Goal: Transaction & Acquisition: Purchase product/service

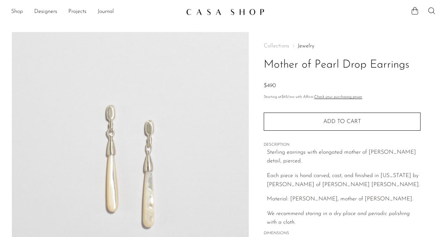
click at [16, 11] on link "Shop" at bounding box center [17, 11] width 12 height 9
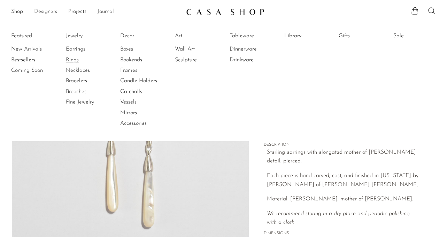
click at [71, 60] on link "Rings" at bounding box center [92, 60] width 52 height 8
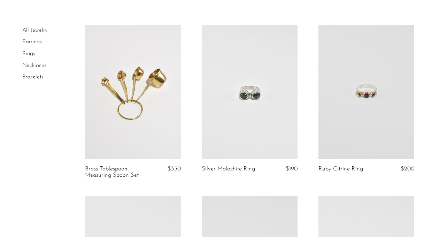
scroll to position [40, 0]
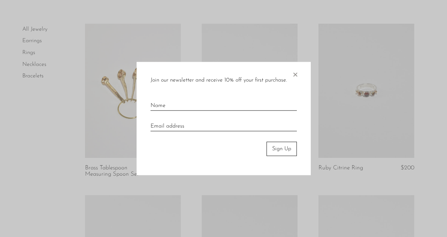
click at [294, 71] on span "×" at bounding box center [295, 73] width 7 height 22
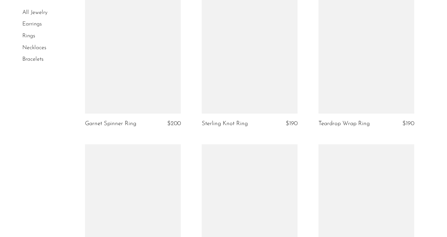
scroll to position [1260, 0]
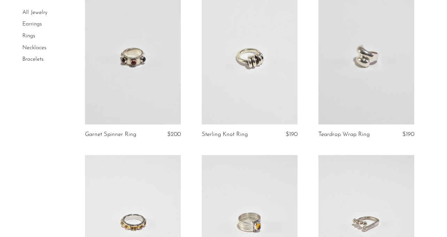
click at [142, 48] on link at bounding box center [133, 57] width 96 height 134
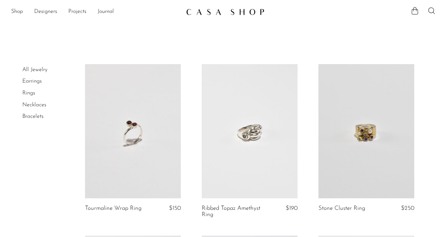
click at [362, 131] on link at bounding box center [366, 131] width 96 height 134
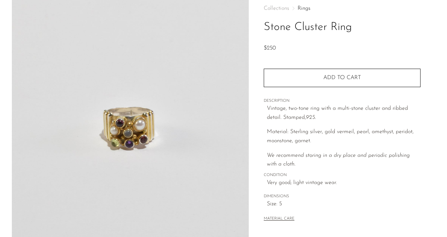
scroll to position [38, 0]
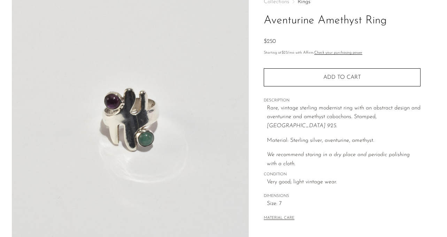
scroll to position [43, 0]
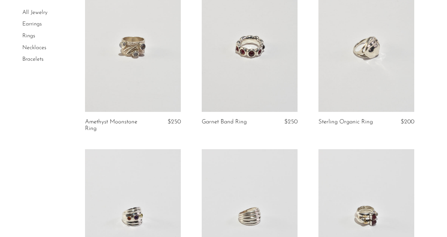
scroll to position [1137, 0]
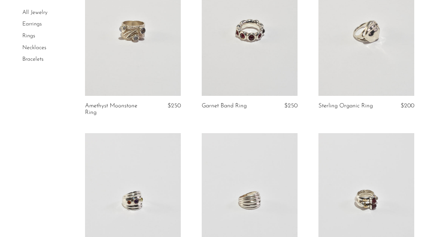
click at [133, 27] on link at bounding box center [133, 29] width 96 height 134
click at [36, 61] on link "Bracelets" at bounding box center [32, 59] width 21 height 6
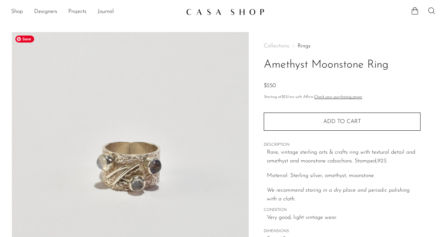
scroll to position [53, 0]
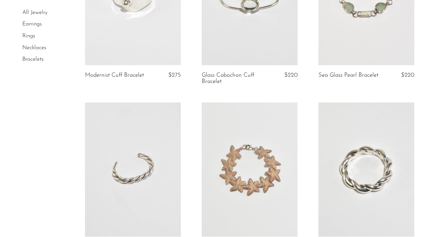
scroll to position [269, 0]
